Goal: Transaction & Acquisition: Purchase product/service

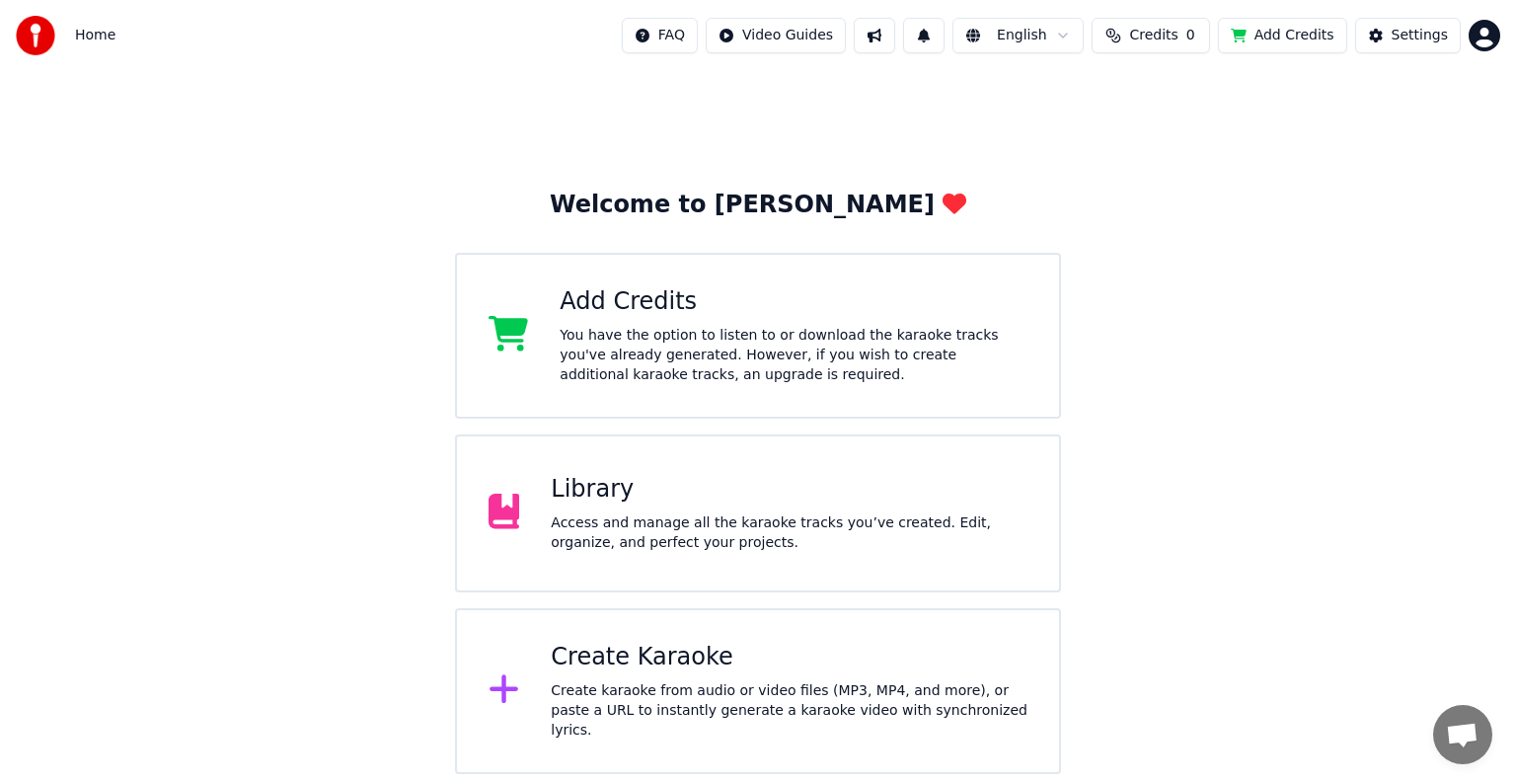
click at [1159, 47] on button "Credits 0" at bounding box center [1151, 36] width 118 height 36
click at [1184, 137] on button "Refresh" at bounding box center [1164, 148] width 102 height 36
click at [1185, 91] on th "Expiration (days)" at bounding box center [1236, 93] width 133 height 39
drag, startPoint x: 1203, startPoint y: 91, endPoint x: 1222, endPoint y: 93, distance: 18.9
click at [1220, 93] on th "Expiration (days)" at bounding box center [1236, 93] width 133 height 39
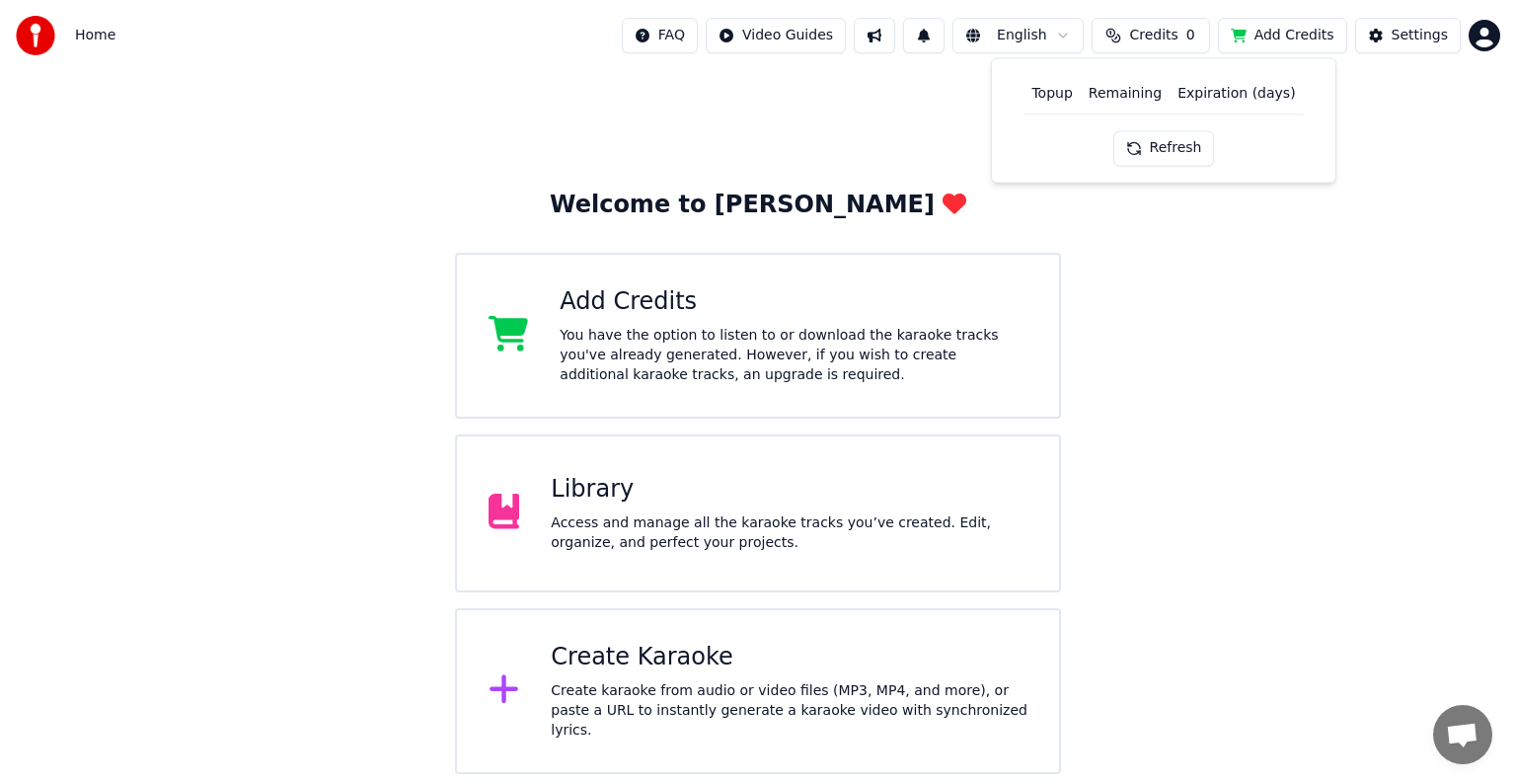
click at [1232, 95] on th "Expiration (days)" at bounding box center [1236, 93] width 133 height 39
click at [1325, 36] on button "Add Credits" at bounding box center [1282, 36] width 129 height 36
click at [1374, 229] on div "Welcome to Youka Add Credits You have the option to listen to or download the k…" at bounding box center [758, 422] width 1516 height 703
click at [841, 365] on div "You have the option to listen to or download the karaoke tracks you've already …" at bounding box center [794, 355] width 468 height 59
drag, startPoint x: 1397, startPoint y: 253, endPoint x: 1386, endPoint y: 253, distance: 10.9
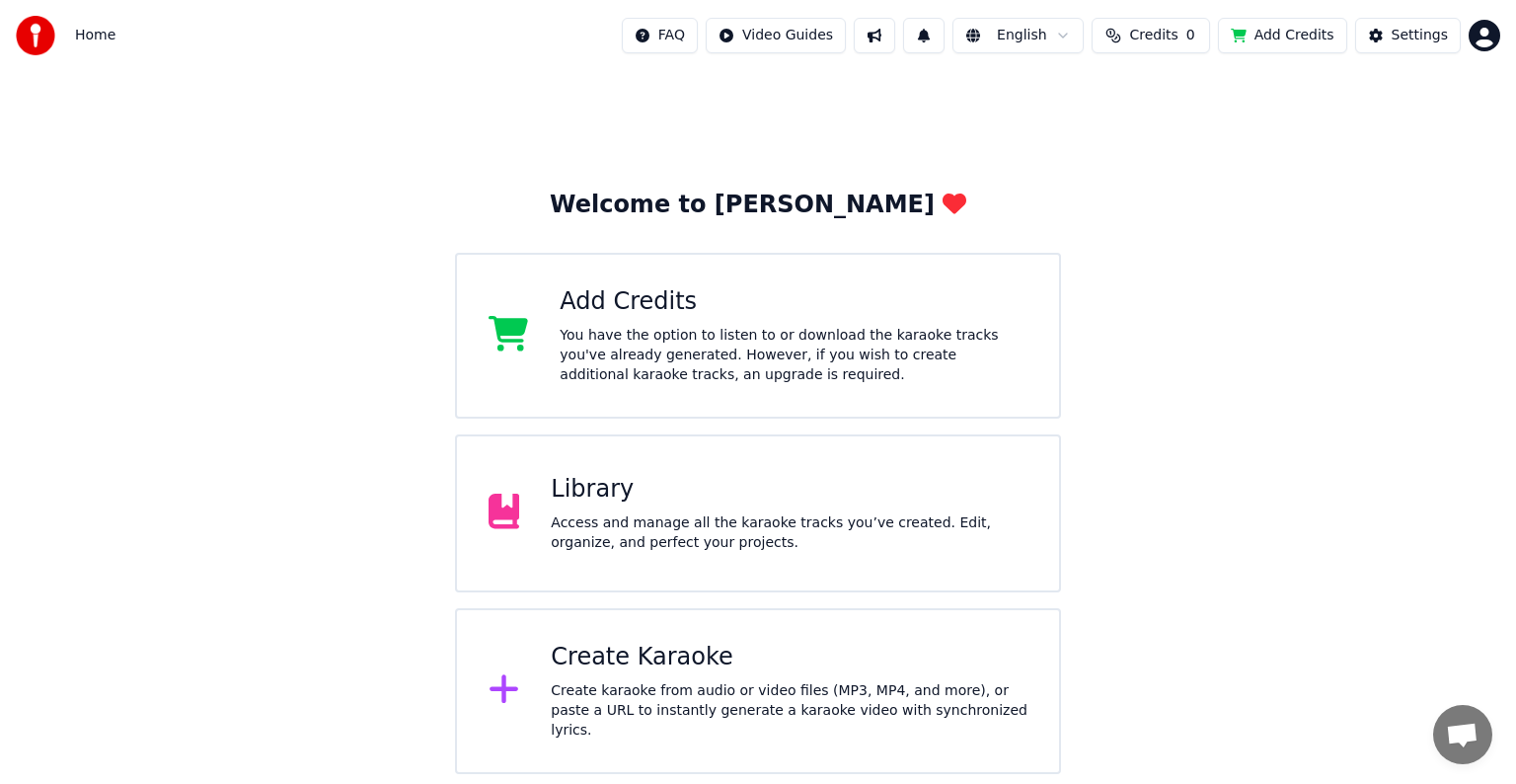
click at [1397, 253] on div "Welcome to Youka Add Credits You have the option to listen to or download the k…" at bounding box center [758, 422] width 1516 height 703
click at [841, 497] on div "Library" at bounding box center [789, 490] width 477 height 32
